Goal: Find specific page/section: Find specific page/section

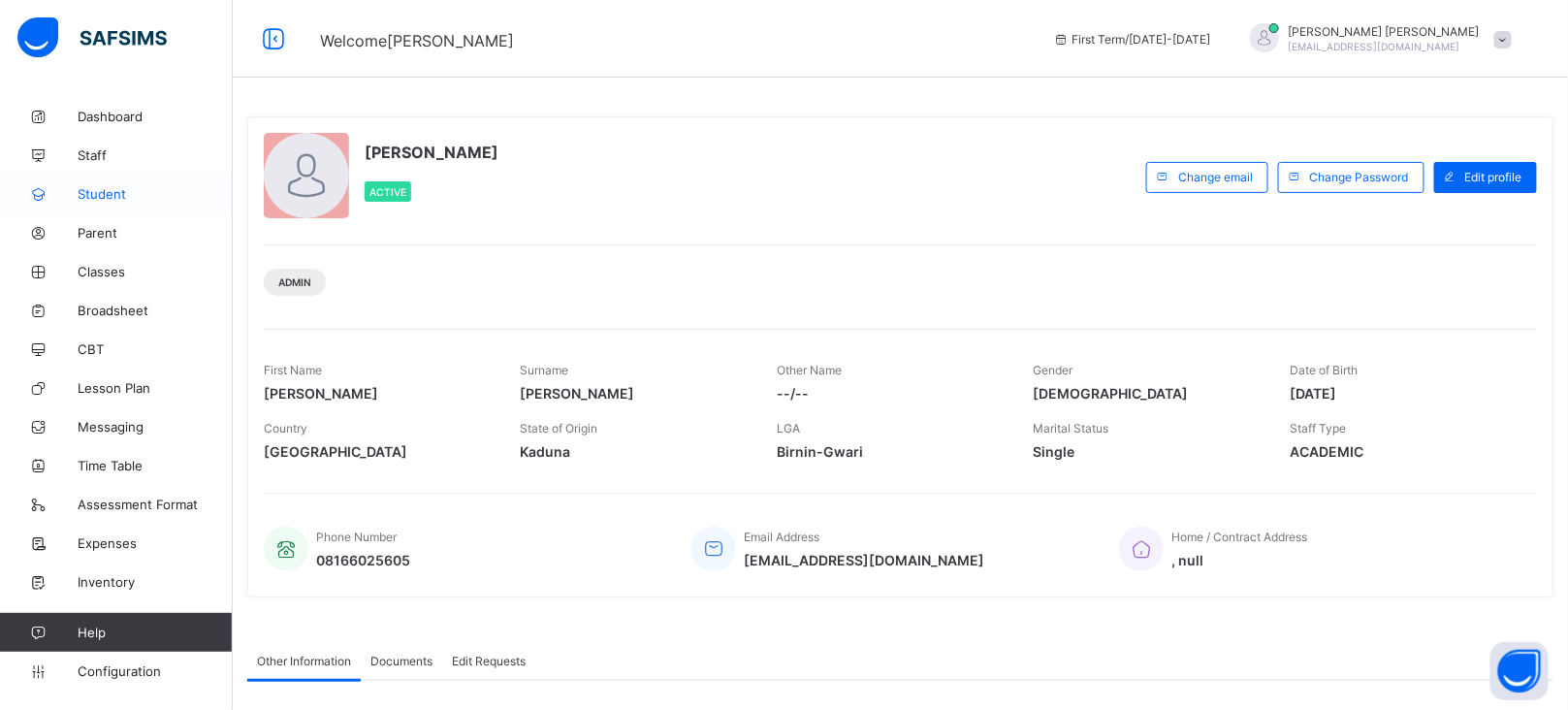
click at [108, 176] on link "Student" at bounding box center [116, 194] width 233 height 39
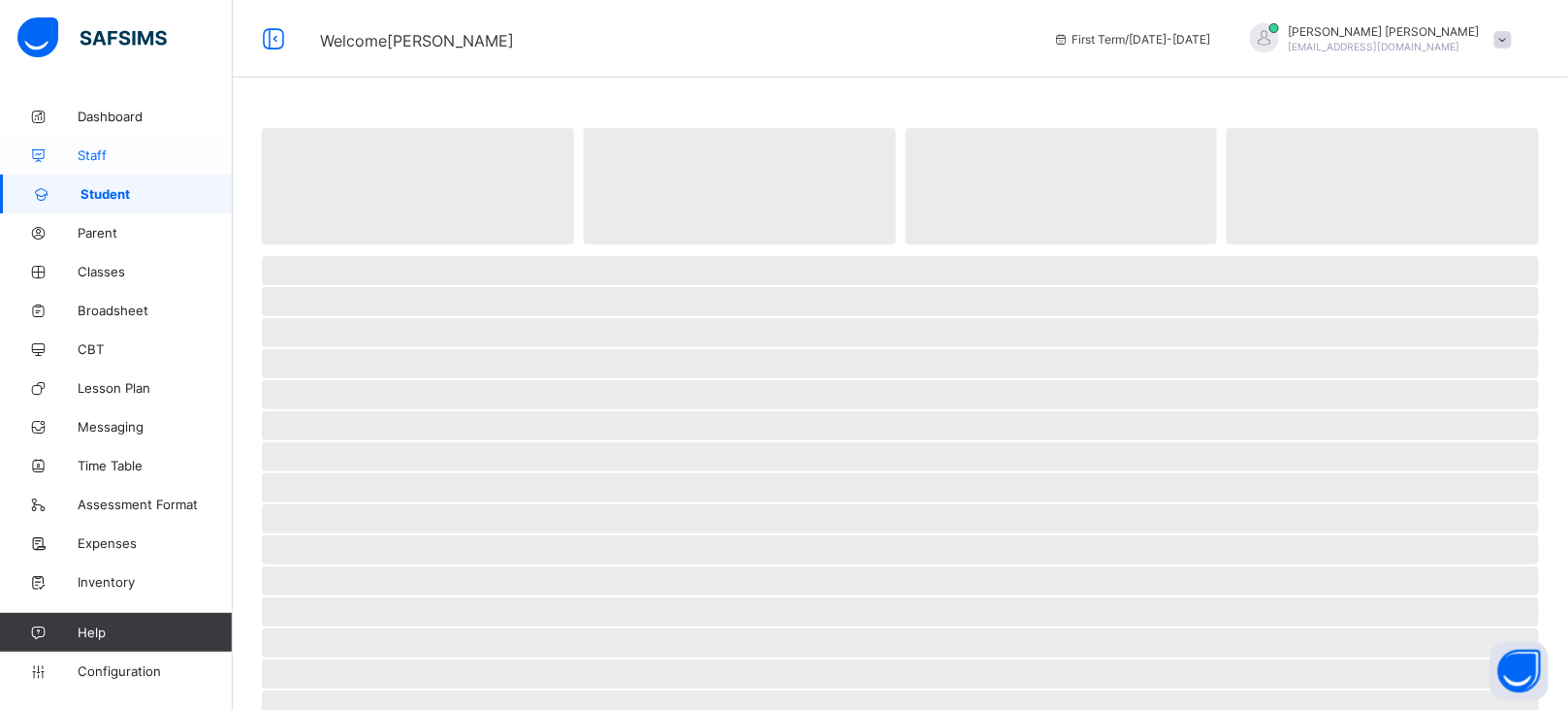
click at [125, 146] on link "Staff" at bounding box center [116, 155] width 233 height 39
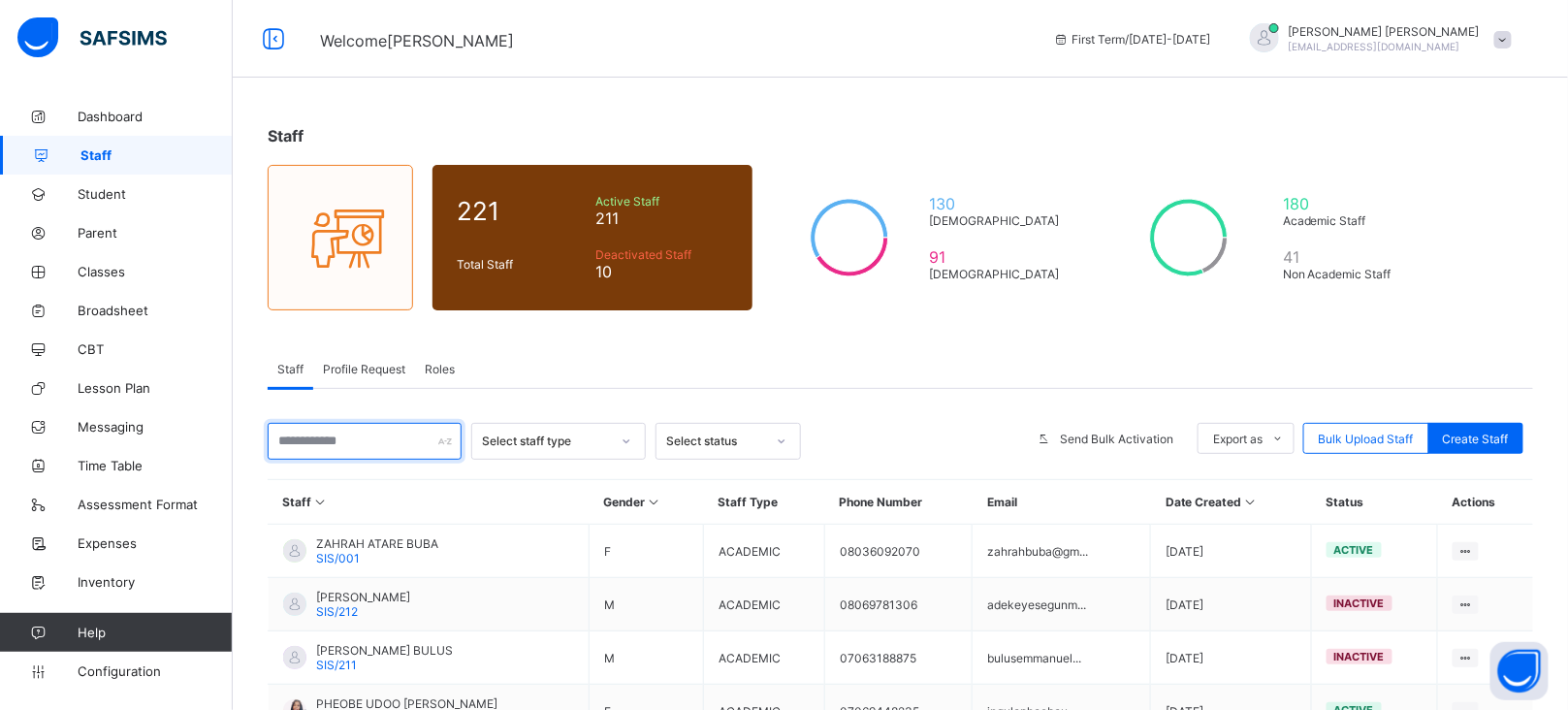
click at [360, 432] on input "text" at bounding box center [365, 441] width 194 height 37
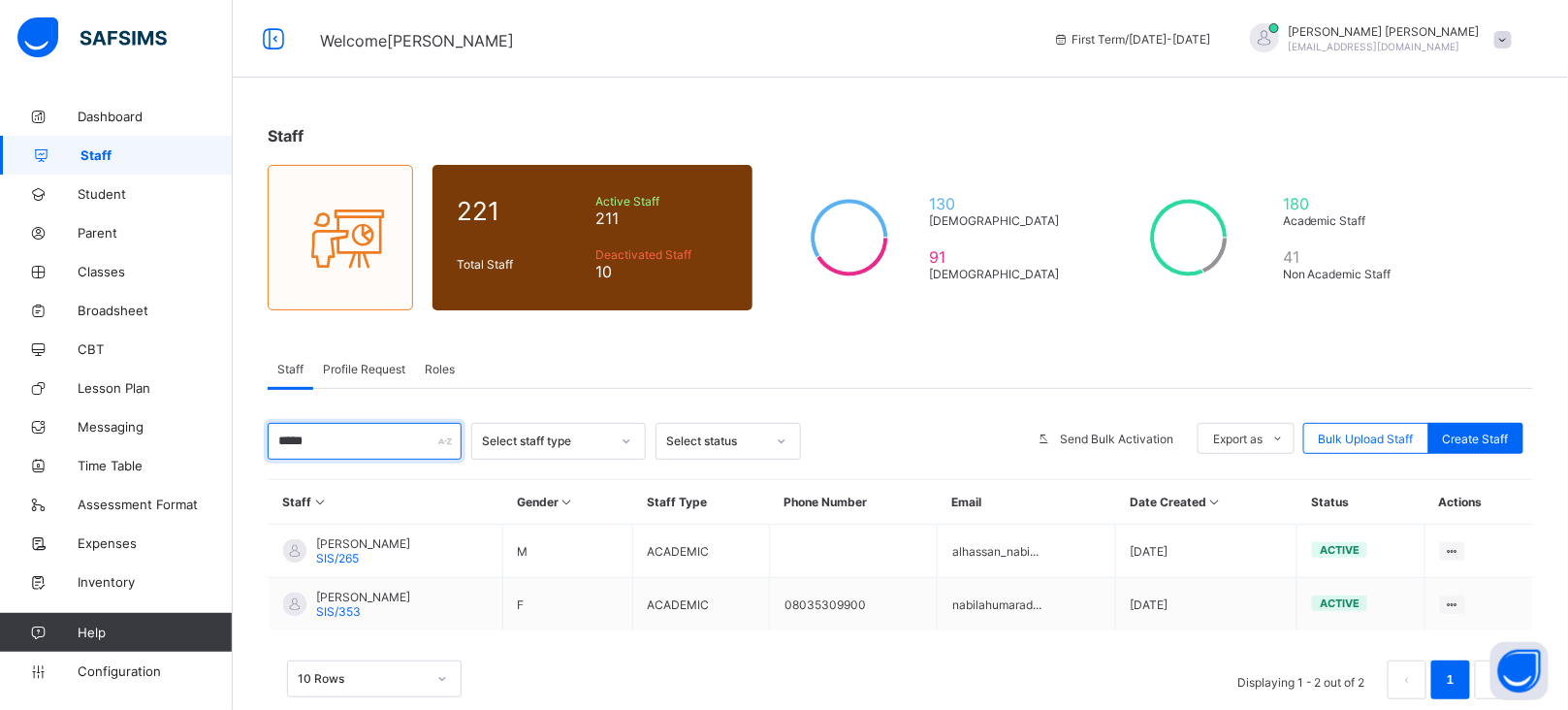
type input "*****"
